Goal: Task Accomplishment & Management: Manage account settings

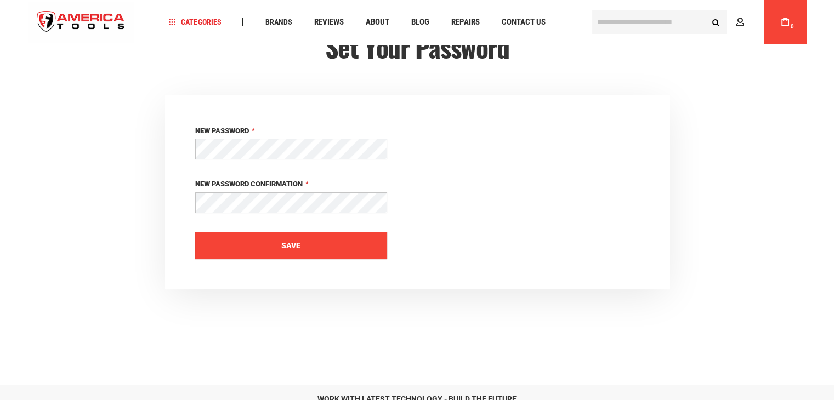
click at [301, 250] on button "Save" at bounding box center [291, 245] width 192 height 27
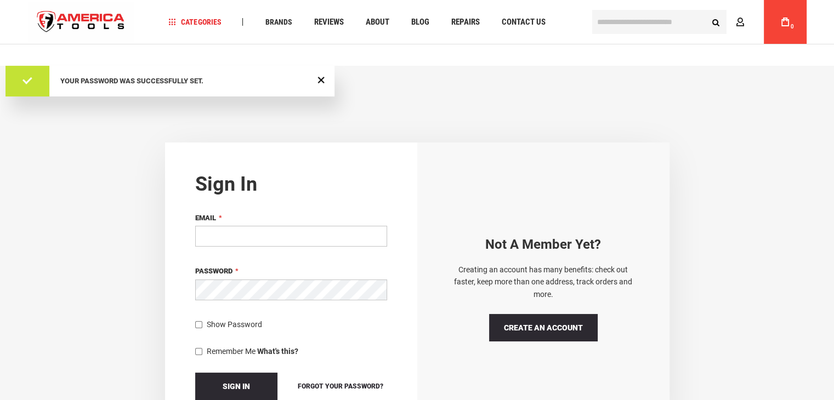
scroll to position [110, 0]
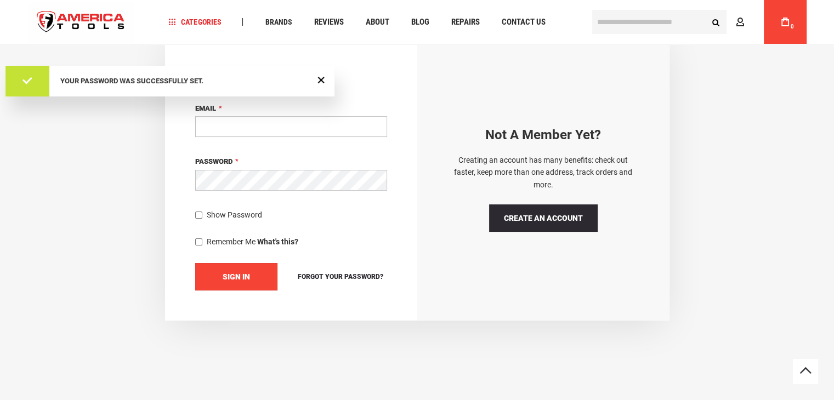
click at [233, 280] on span "Sign In" at bounding box center [236, 277] width 27 height 9
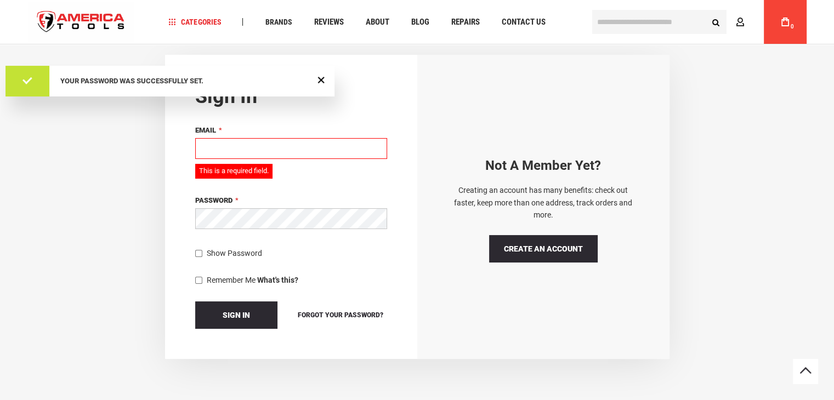
scroll to position [26, 0]
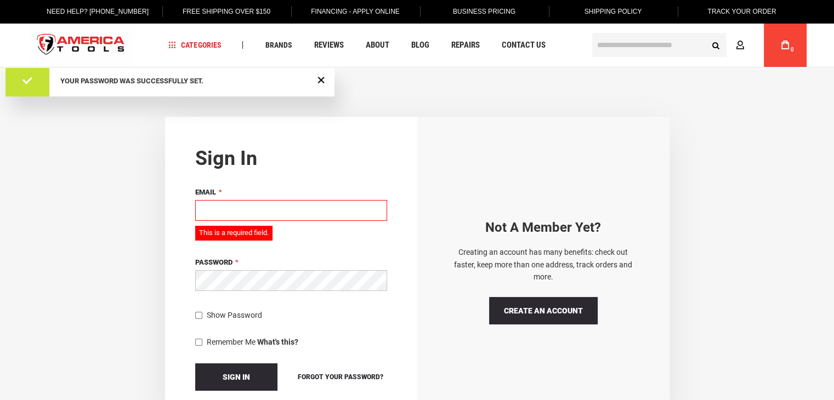
click at [243, 218] on input "Email" at bounding box center [291, 210] width 192 height 21
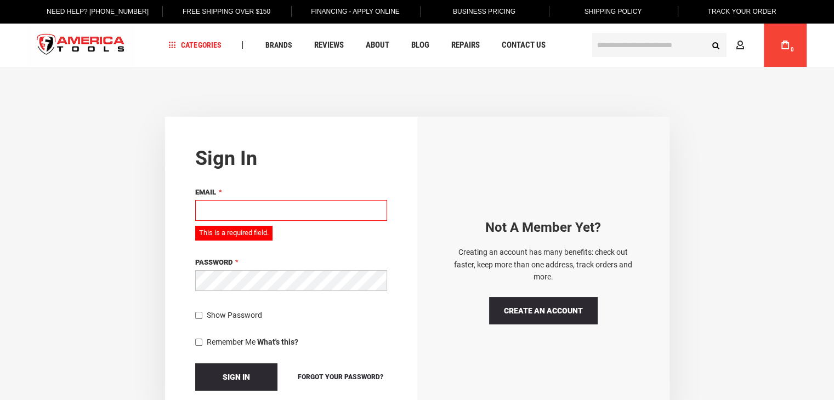
click at [250, 209] on input "Email" at bounding box center [291, 210] width 192 height 21
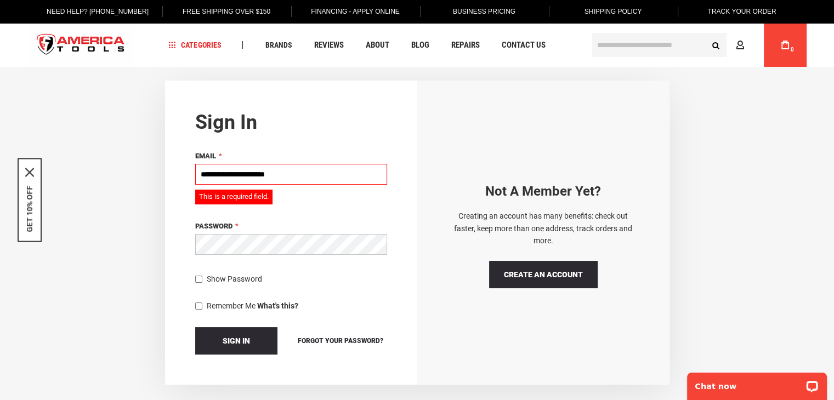
scroll to position [81, 0]
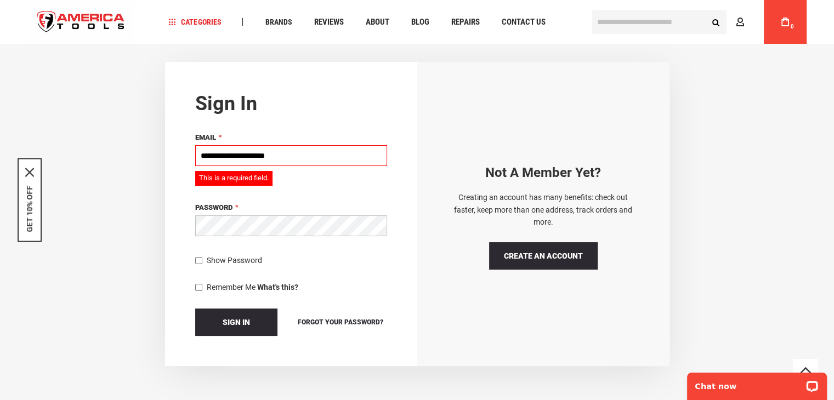
type input "**********"
click at [217, 323] on button "Sign In" at bounding box center [236, 322] width 82 height 27
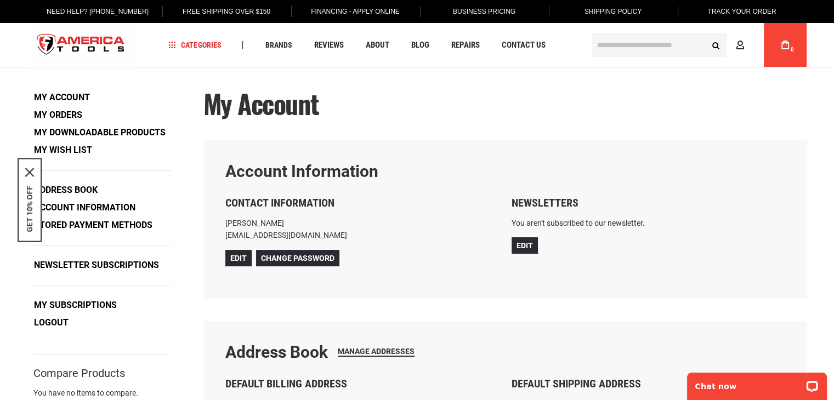
type input "**********"
click at [106, 9] on link "Need Help? [PHONE_NUMBER]" at bounding box center [97, 11] width 119 height 23
click at [26, 169] on icon "close icon" at bounding box center [29, 172] width 9 height 9
